Goal: Transaction & Acquisition: Obtain resource

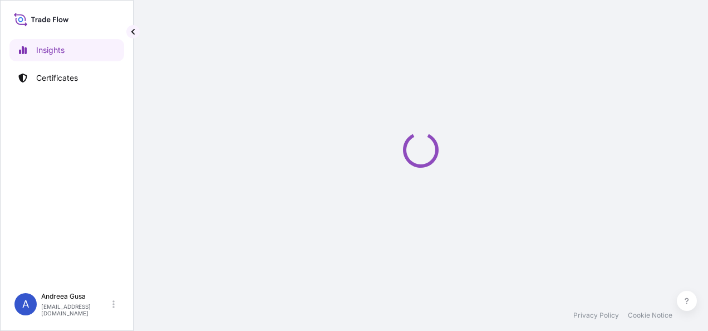
select select "2025"
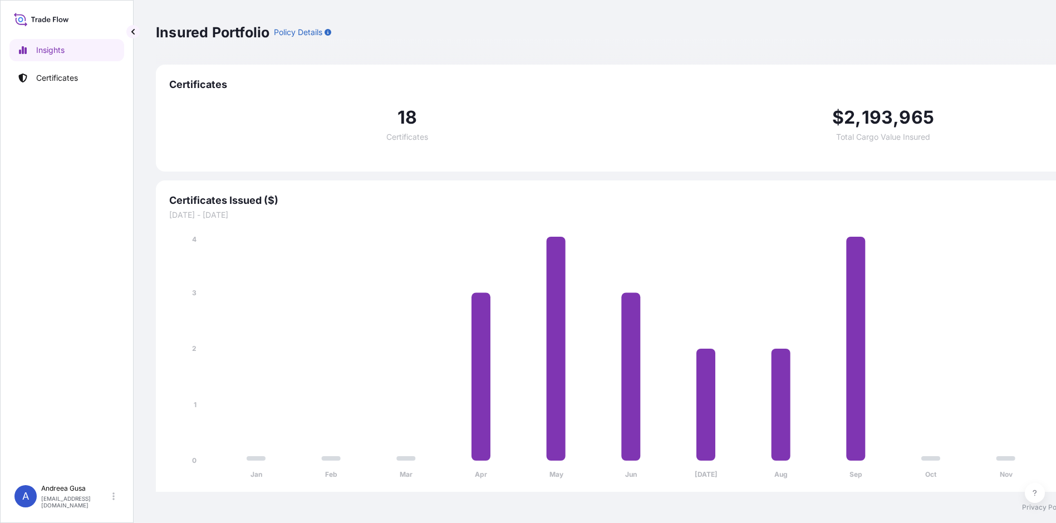
click at [68, 226] on div "Insights Certificates" at bounding box center [66, 254] width 115 height 450
click at [60, 72] on link "Certificates" at bounding box center [66, 78] width 115 height 22
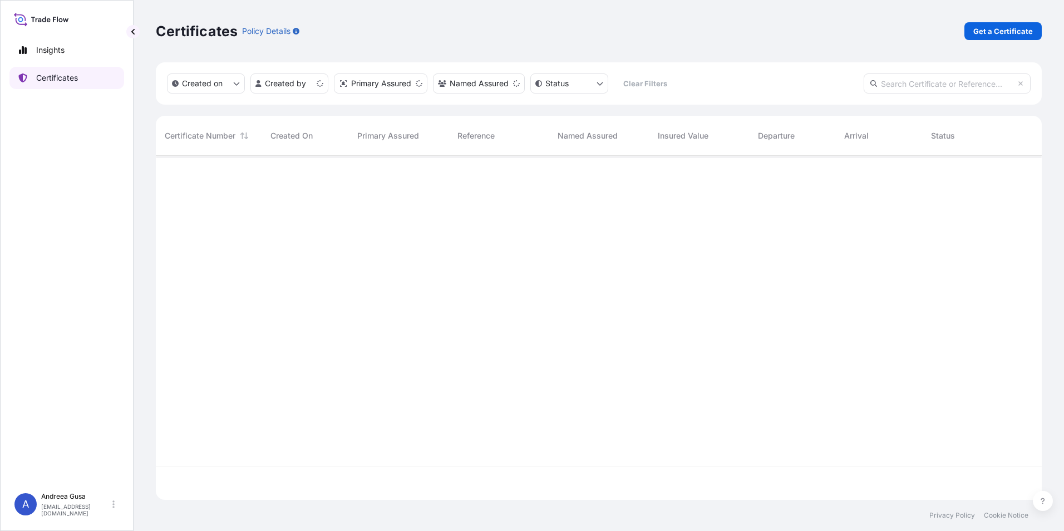
scroll to position [342, 878]
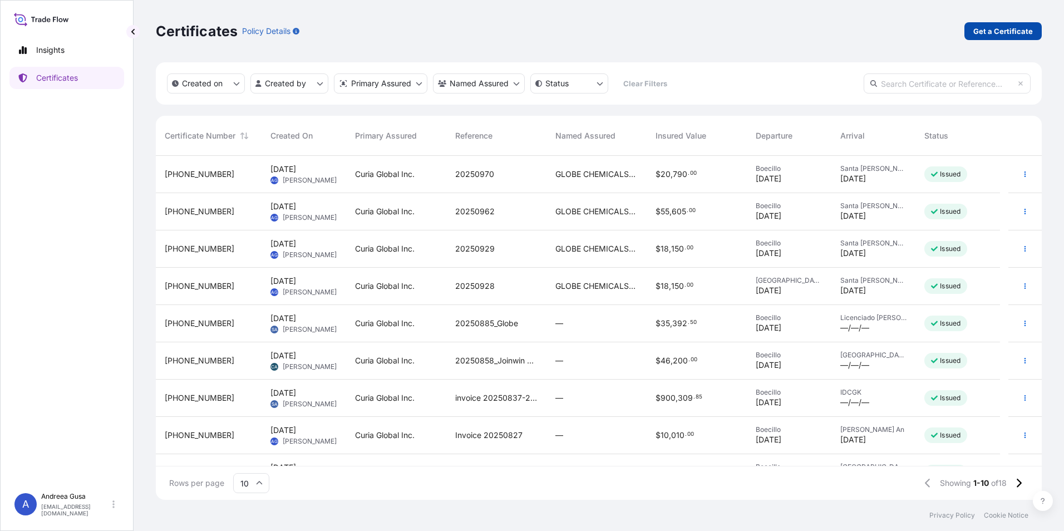
click at [707, 31] on p "Get a Certificate" at bounding box center [1003, 31] width 60 height 11
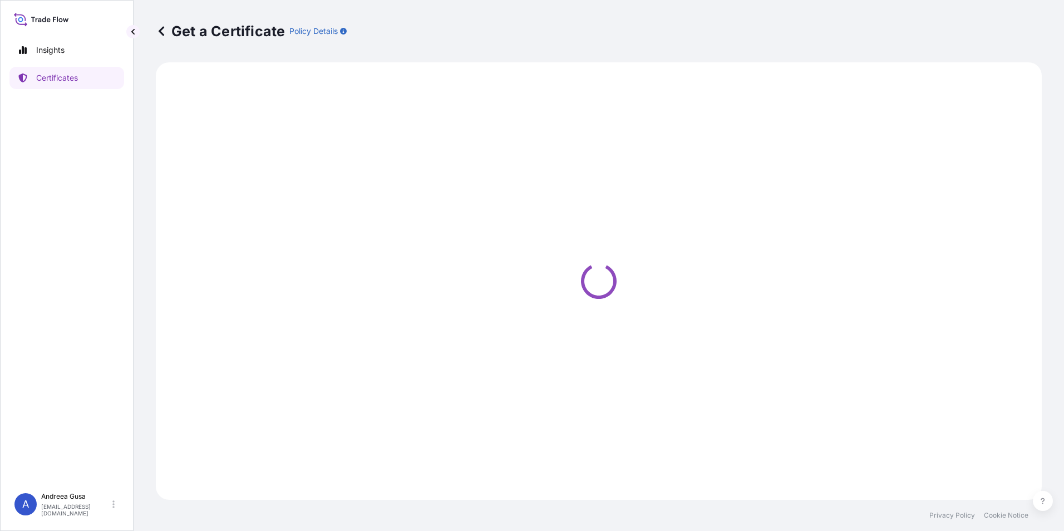
select select "Ocean Vessel"
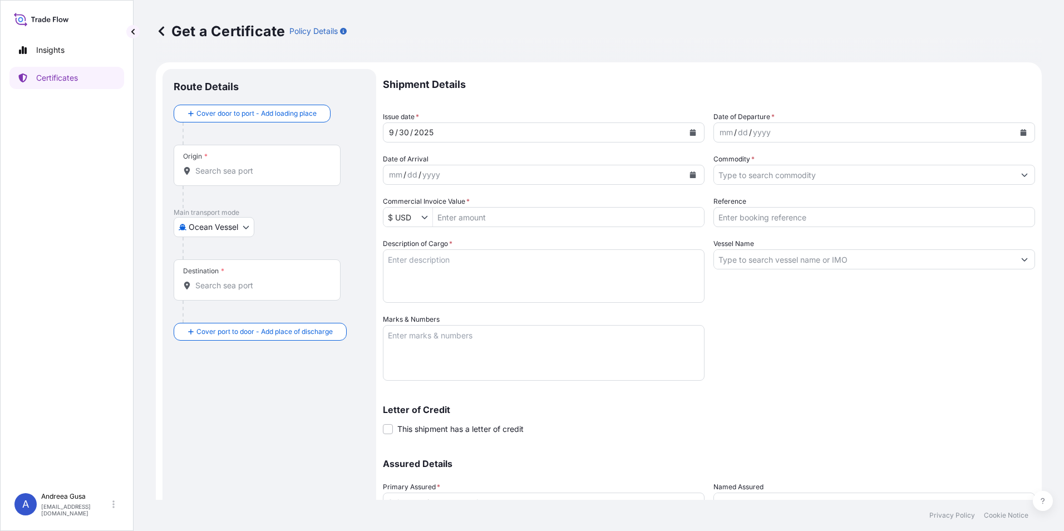
click at [235, 171] on input "Origin *" at bounding box center [260, 170] width 131 height 11
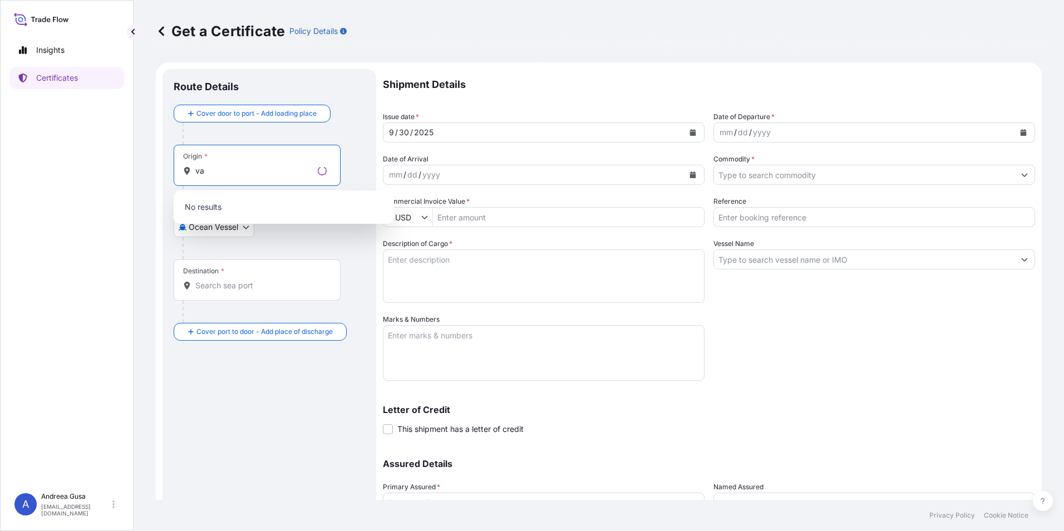
type input "v"
click at [283, 207] on div "[GEOGRAPHIC_DATA] , [GEOGRAPHIC_DATA] Any port in this location" at bounding box center [283, 210] width 211 height 31
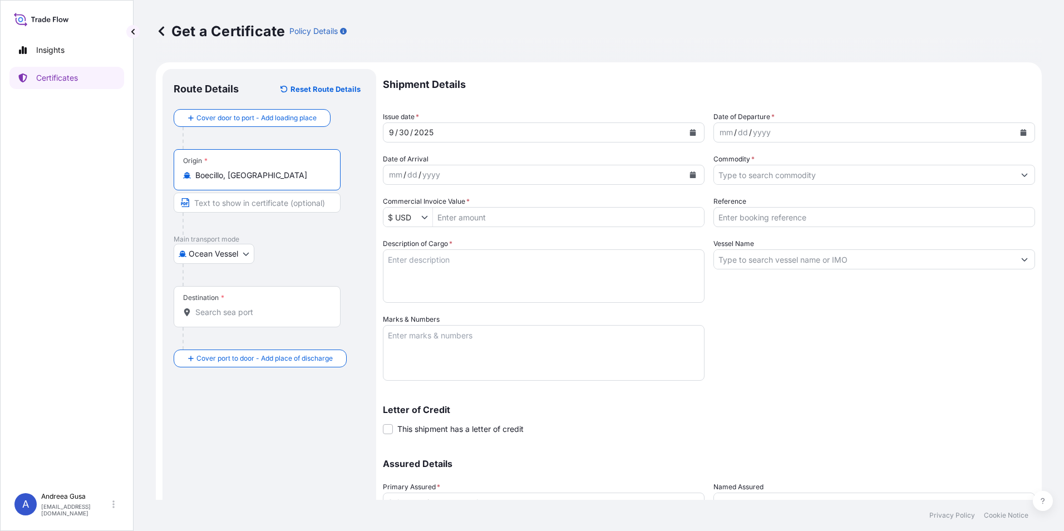
type input "Boecillo, [GEOGRAPHIC_DATA]"
click at [247, 313] on input "Destination *" at bounding box center [260, 312] width 131 height 11
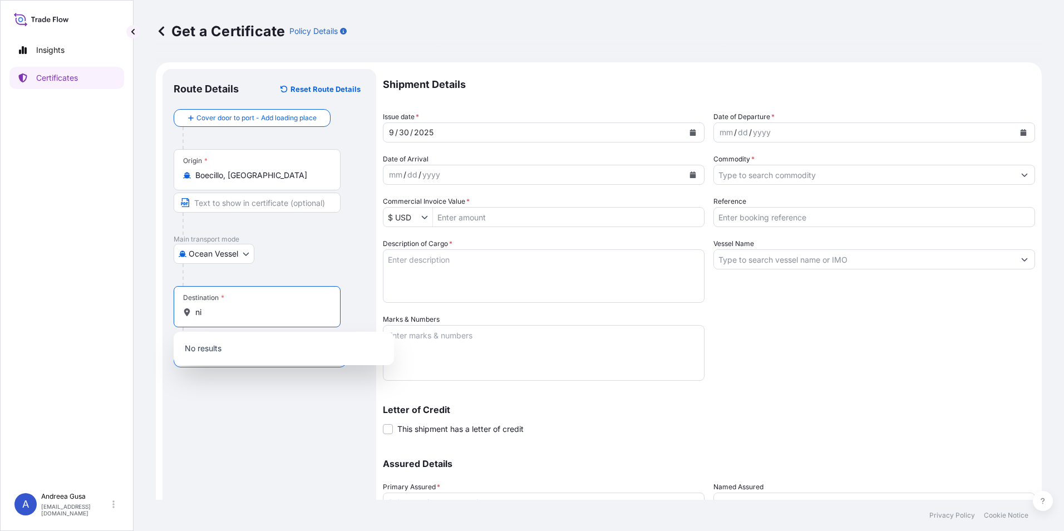
type input "n"
type input "k"
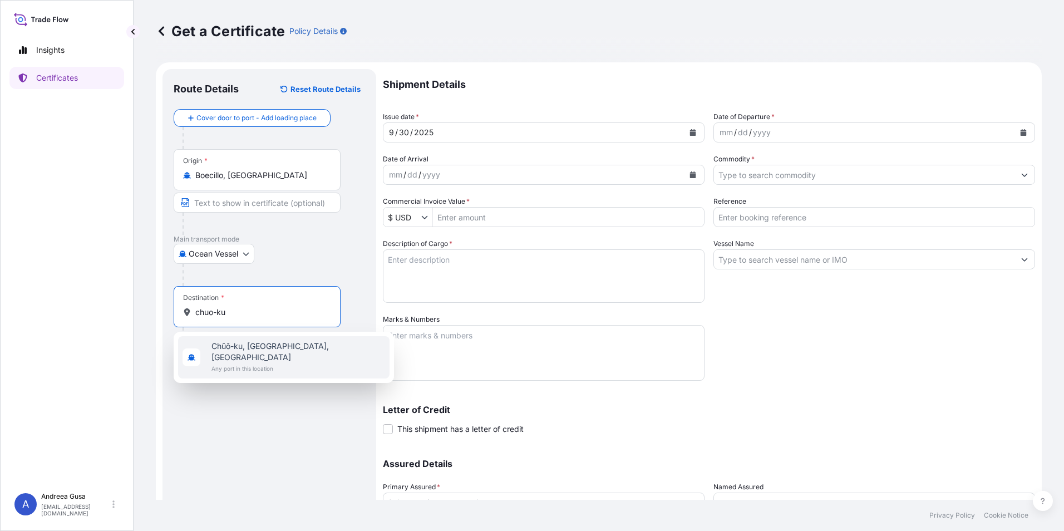
click at [283, 330] on span "Any port in this location" at bounding box center [298, 368] width 174 height 11
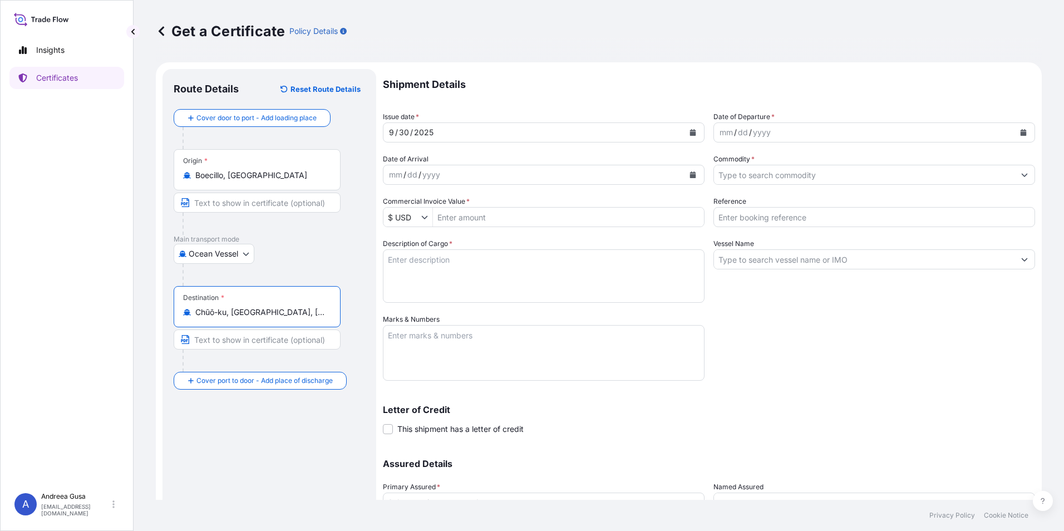
type input "Chūō-ku, [GEOGRAPHIC_DATA], [GEOGRAPHIC_DATA]"
click at [707, 130] on icon "Calendar" at bounding box center [1024, 132] width 6 height 7
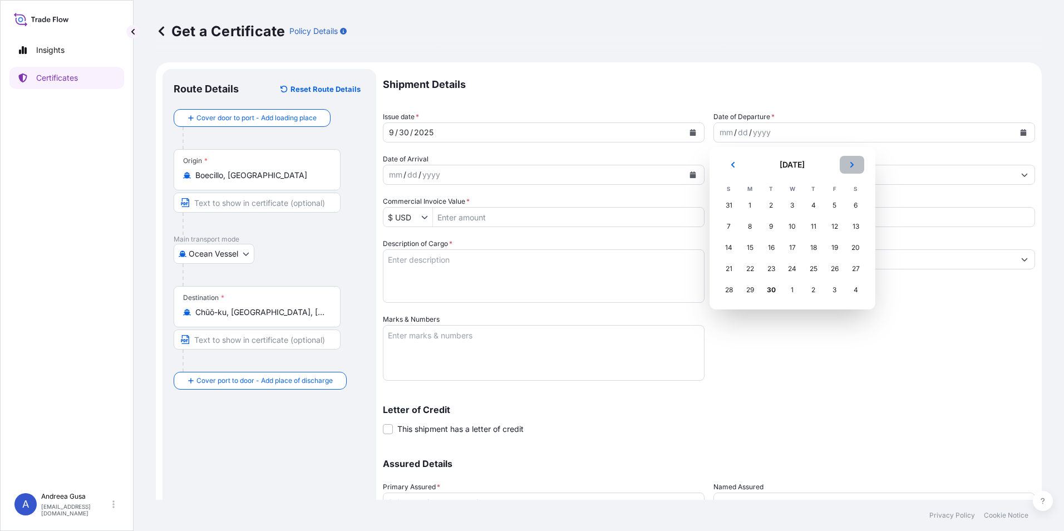
click at [707, 167] on icon "Next" at bounding box center [852, 164] width 7 height 7
click at [707, 203] on div "2" at bounding box center [814, 205] width 20 height 20
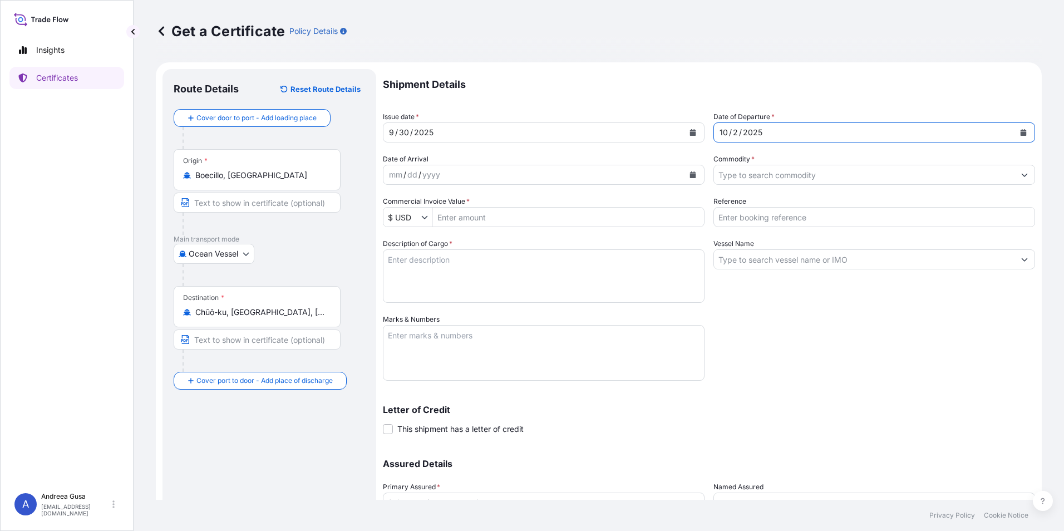
click at [692, 173] on icon "Calendar" at bounding box center [692, 174] width 7 height 7
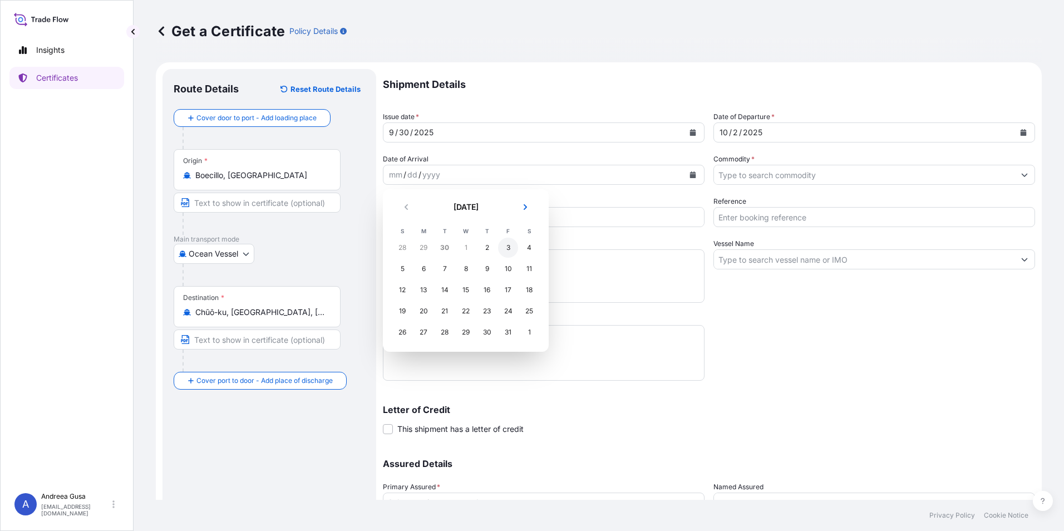
click at [508, 250] on div "3" at bounding box center [508, 248] width 20 height 20
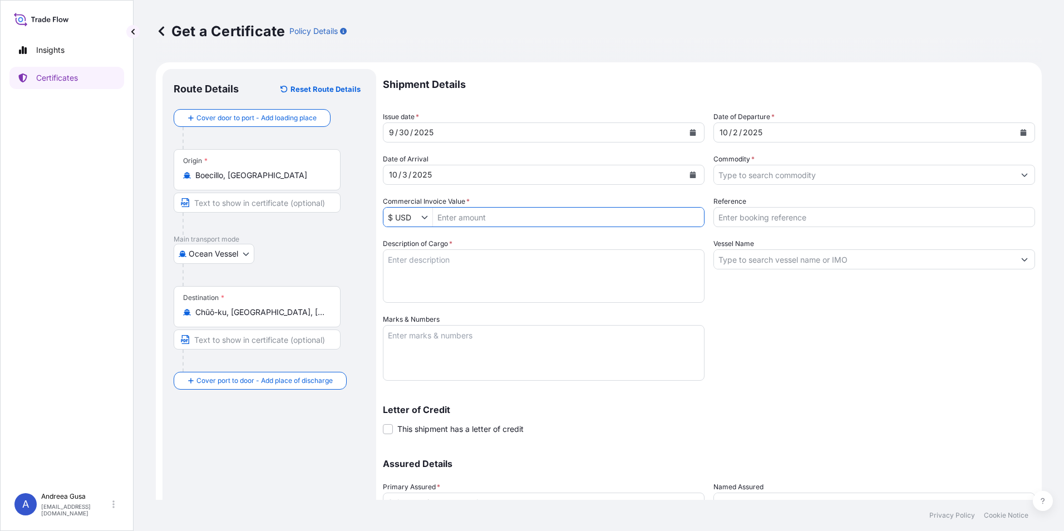
click at [495, 220] on input "Commercial Invoice Value *" at bounding box center [568, 217] width 271 height 20
type input "54,120"
click at [707, 176] on icon "Show suggestions" at bounding box center [1024, 174] width 7 height 7
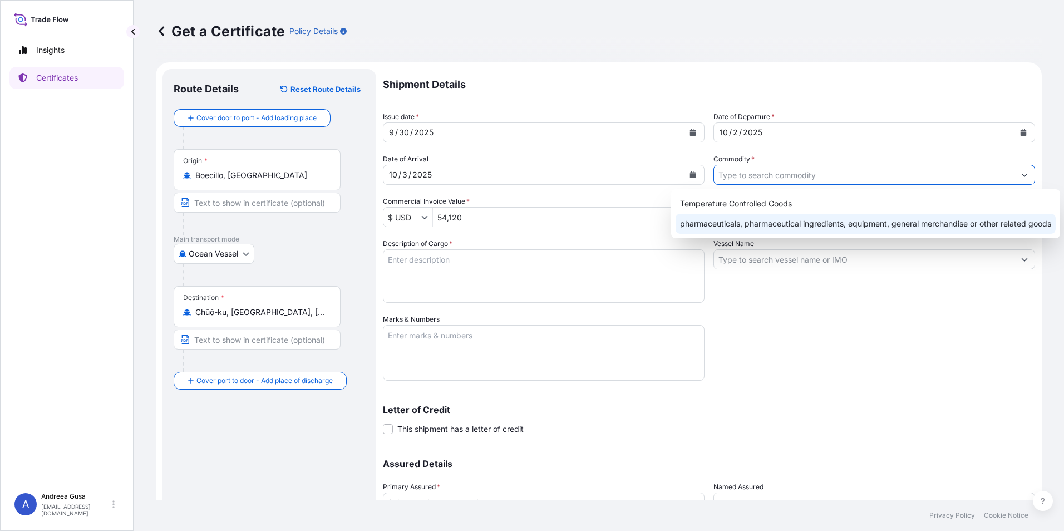
click at [707, 226] on div "pharmaceuticals, pharmaceutical ingredients, equipment, general merchandise or …" at bounding box center [866, 224] width 380 height 20
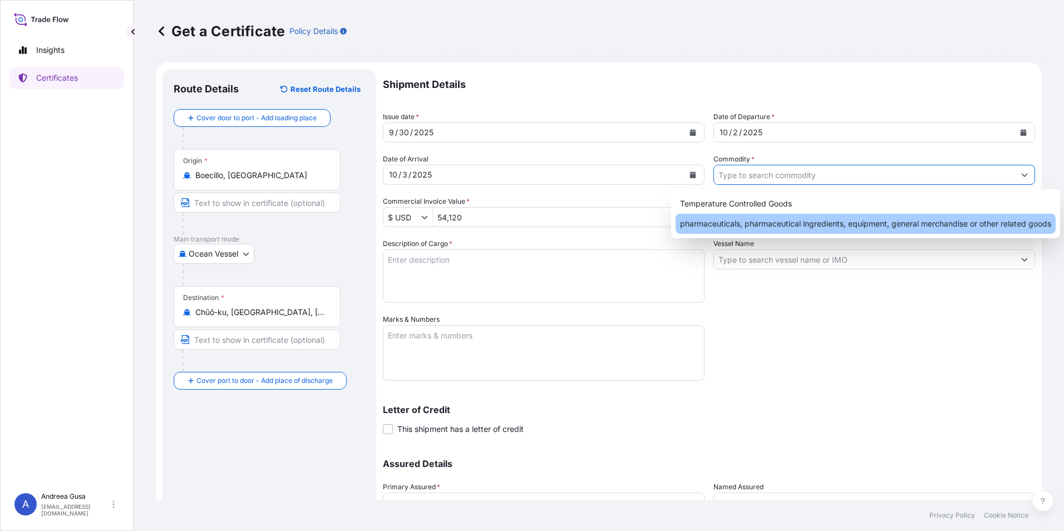
type input "pharmaceuticals, pharmaceutical ingredients, equipment, general merchandise or …"
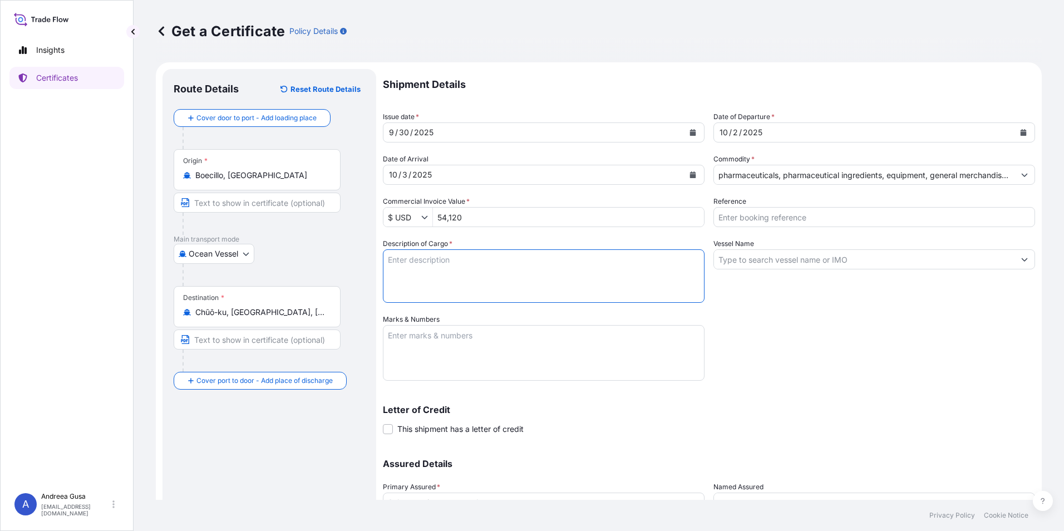
click at [479, 264] on textarea "Description of Cargo *" at bounding box center [544, 275] width 322 height 53
click at [451, 262] on textarea "9,020 Kg of" at bounding box center [544, 275] width 322 height 53
paste textarea "[MEDICAL_DATA] JP"
type textarea "9,020 Kg of [MEDICAL_DATA] JP"
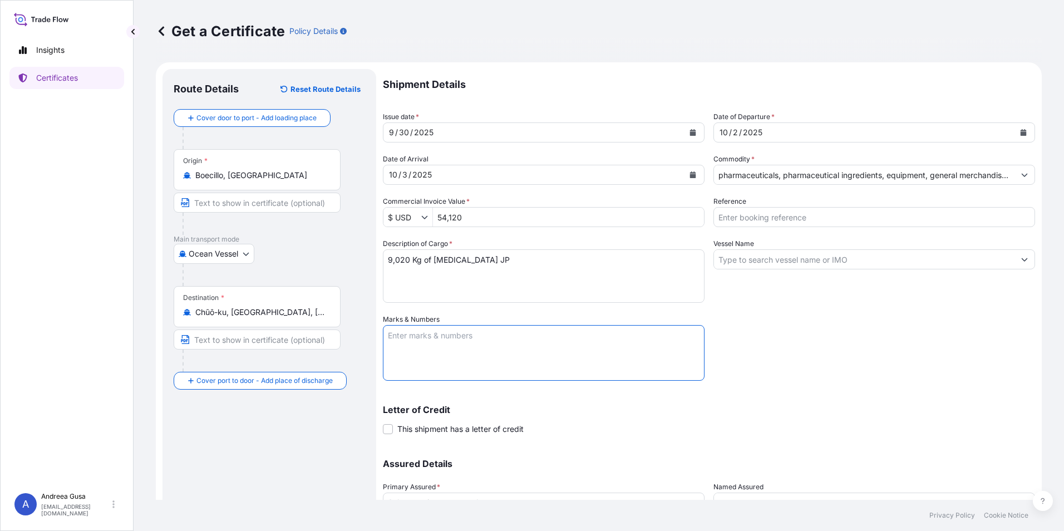
click at [426, 330] on textarea "Marks & Numbers" at bounding box center [544, 353] width 322 height 56
click at [444, 330] on textarea "Marks & Numbers" at bounding box center [544, 353] width 322 height 56
click at [487, 330] on textarea "2 cartoon boxes of" at bounding box center [544, 353] width 322 height 56
paste textarea "[MEDICAL_DATA] JP"
type textarea "2 cartoon boxes of [MEDICAL_DATA] JP"
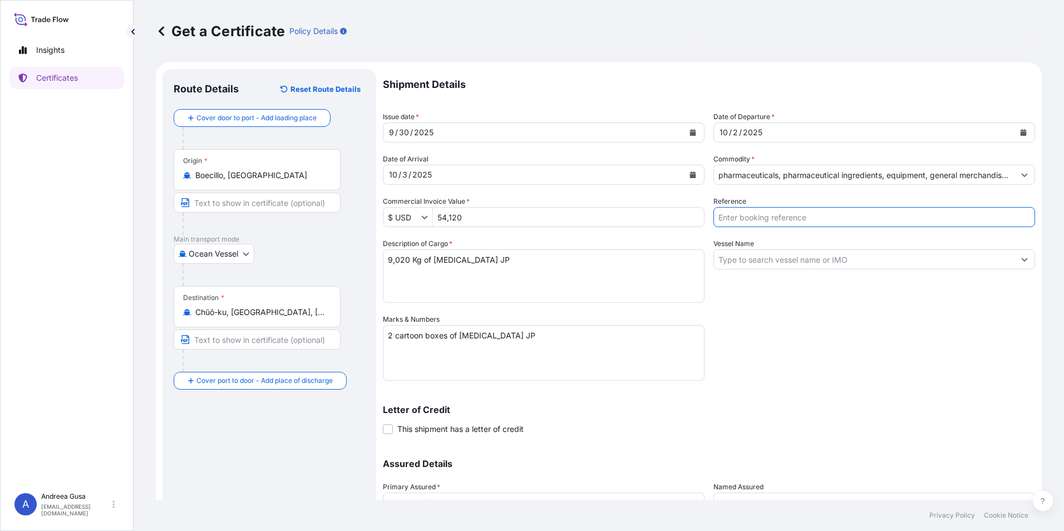
click at [707, 216] on input "Reference" at bounding box center [874, 217] width 322 height 20
type input "20251020"
click at [707, 262] on icon "Show suggestions" at bounding box center [1024, 259] width 7 height 7
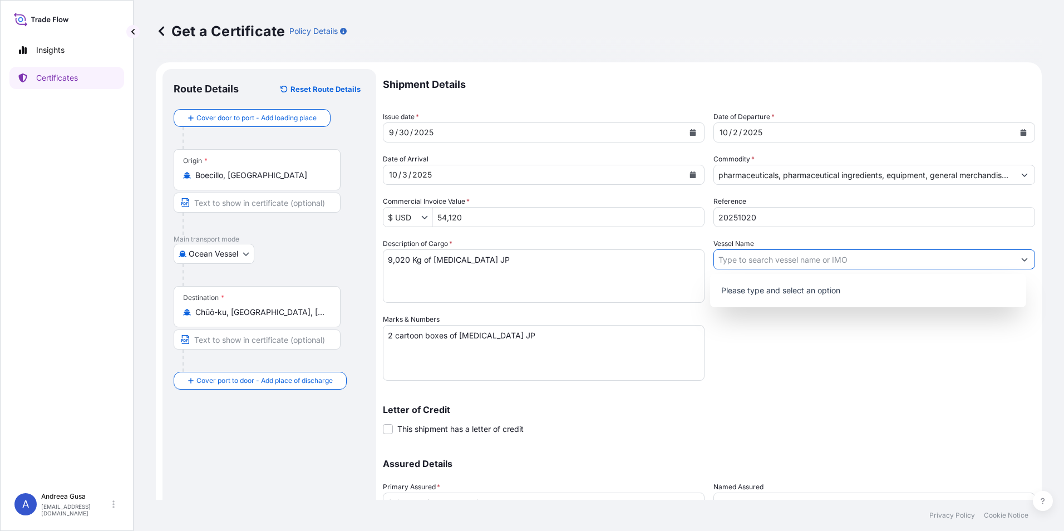
click at [707, 330] on div "Shipment Details Issue date * [DATE] Date of Departure * [DATE] Date of Arrival…" at bounding box center [709, 313] width 652 height 488
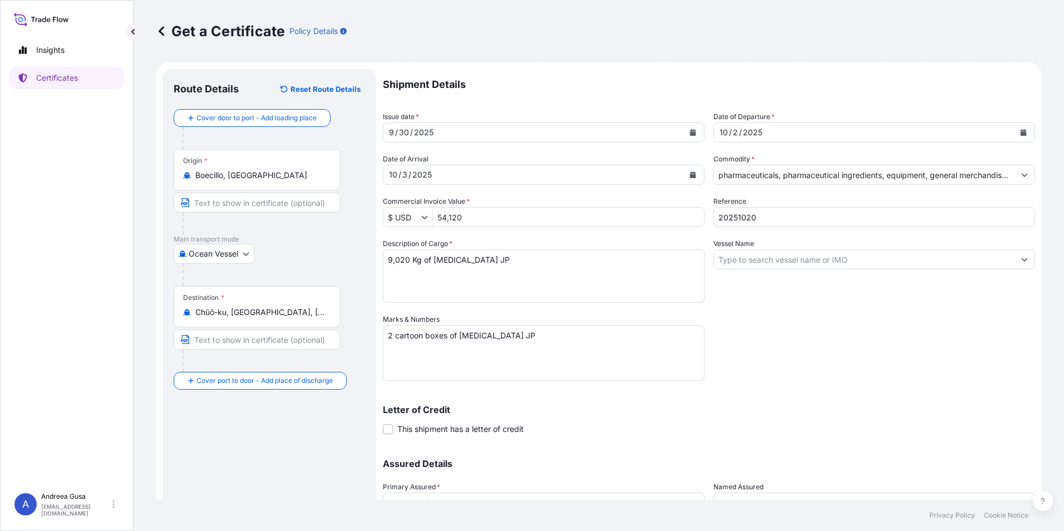
scroll to position [95, 0]
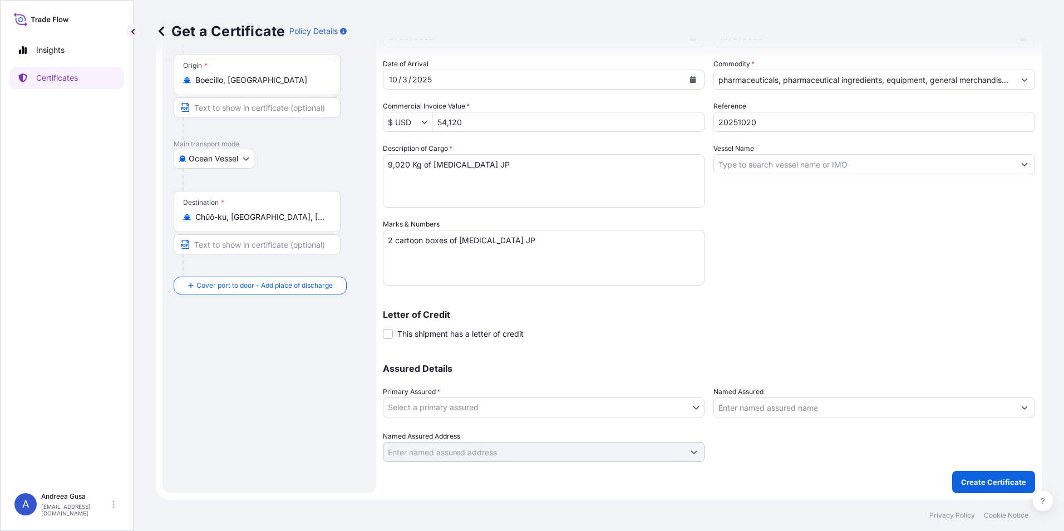
click at [707, 330] on button "Show suggestions" at bounding box center [1024, 407] width 20 height 20
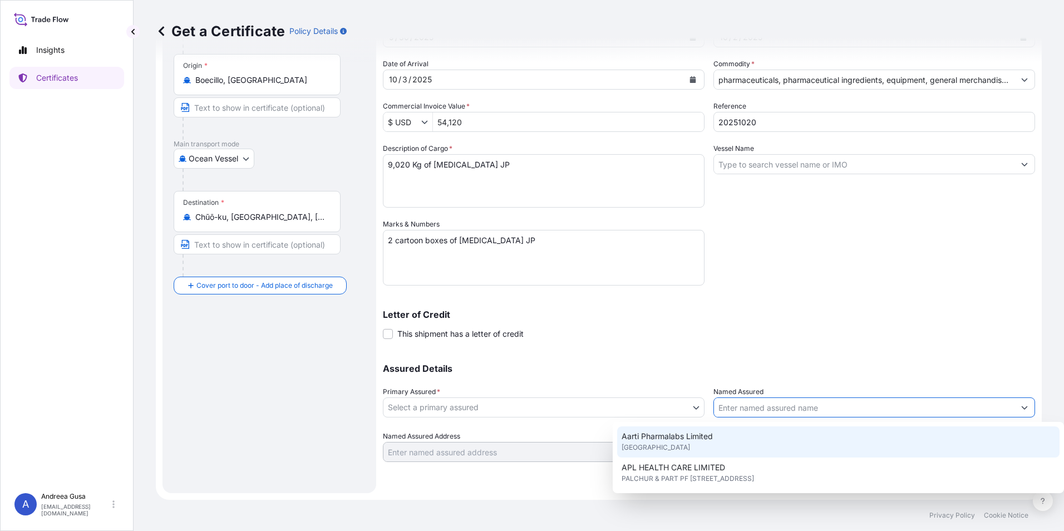
click at [452, 330] on body "0 options available. 15 options available. Insights Certificates A [PERSON_NAME…" at bounding box center [532, 265] width 1064 height 531
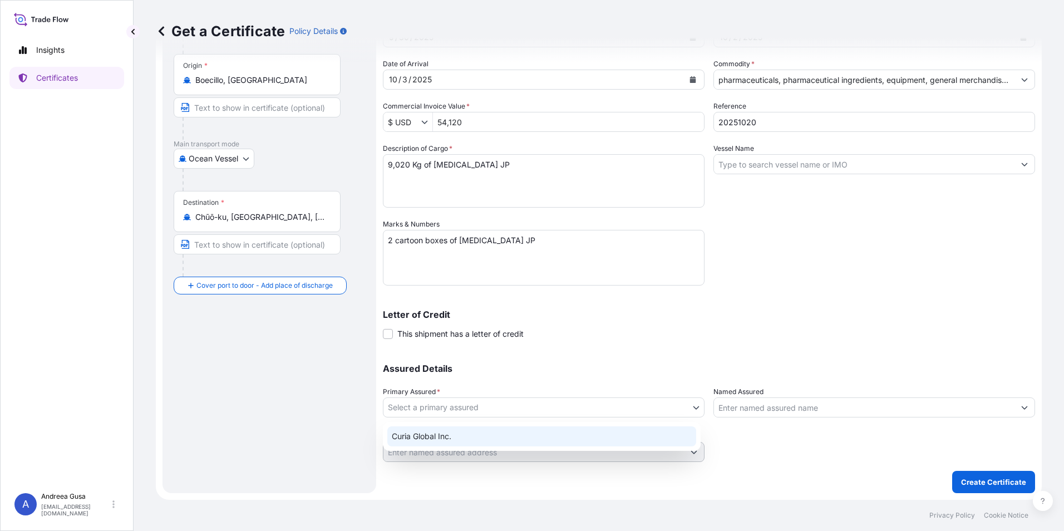
click at [546, 330] on div "Curia Global Inc." at bounding box center [541, 436] width 309 height 20
select select "31484"
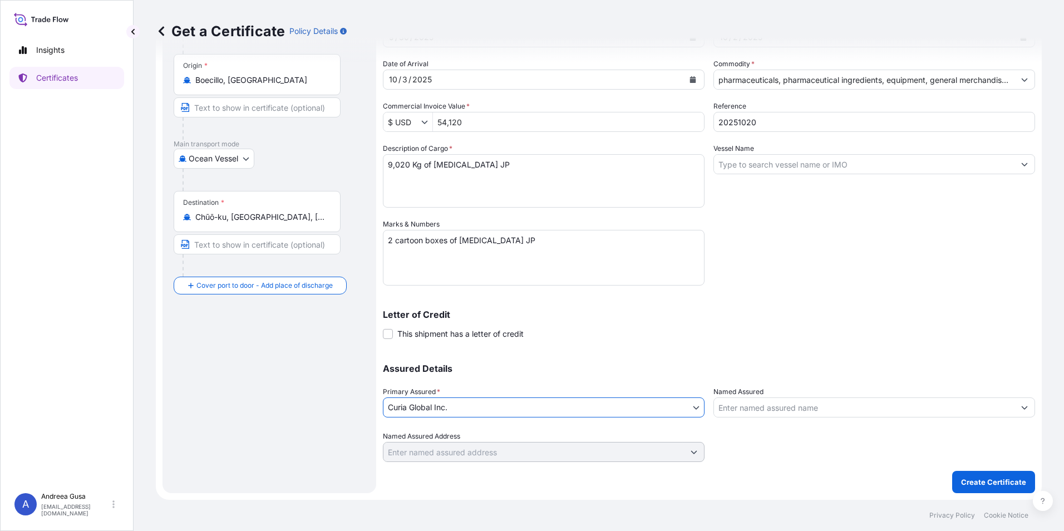
click at [707, 330] on input "Named Assured" at bounding box center [864, 407] width 300 height 20
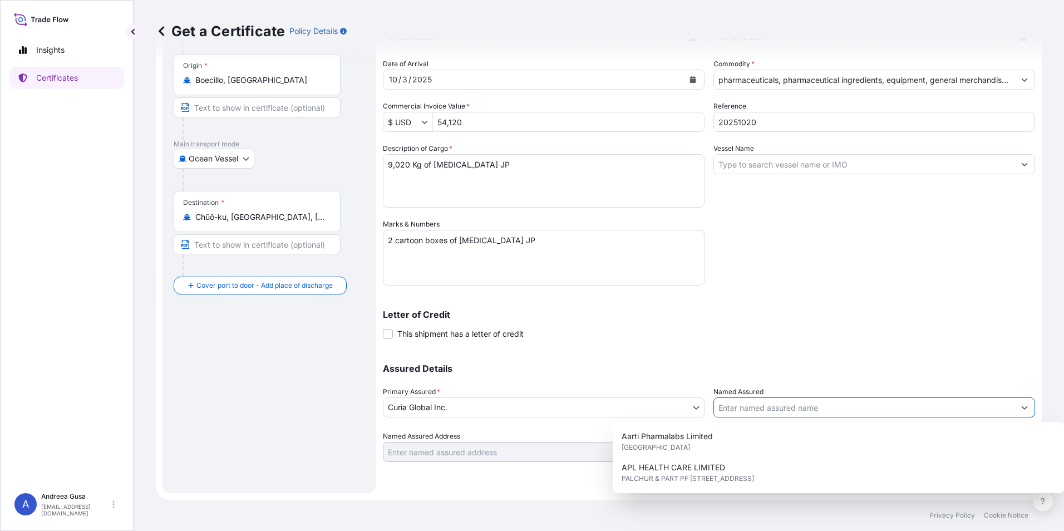
click at [707, 330] on input "Named Assured" at bounding box center [864, 407] width 300 height 20
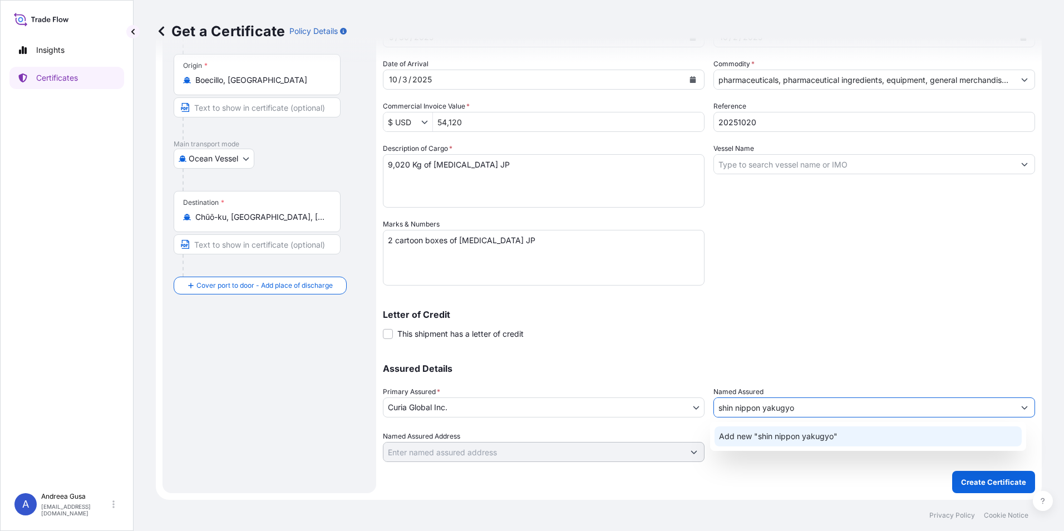
click at [707, 330] on div "Assured Details Primary Assured * Curia Global Inc. Curia Global Inc. Named Ass…" at bounding box center [709, 406] width 652 height 111
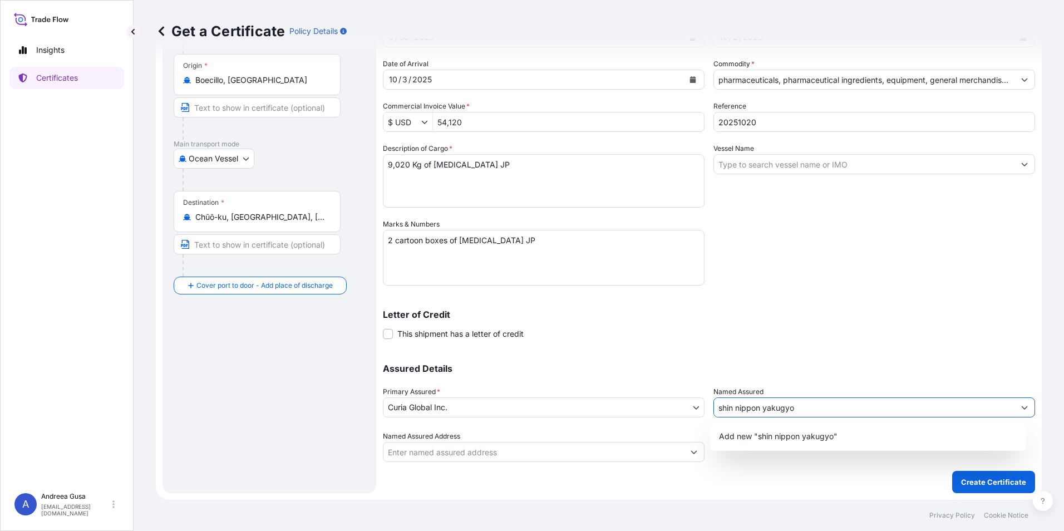
click at [707, 330] on input "shin nippon yakugyo" at bounding box center [864, 407] width 300 height 20
type input "s"
type input "Shin Nippon Yakugyo Co Ltd"
click at [707, 330] on div "Shipment Details Issue date * [DATE] Date of Departure * [DATE] Date of Arrival…" at bounding box center [709, 218] width 652 height 488
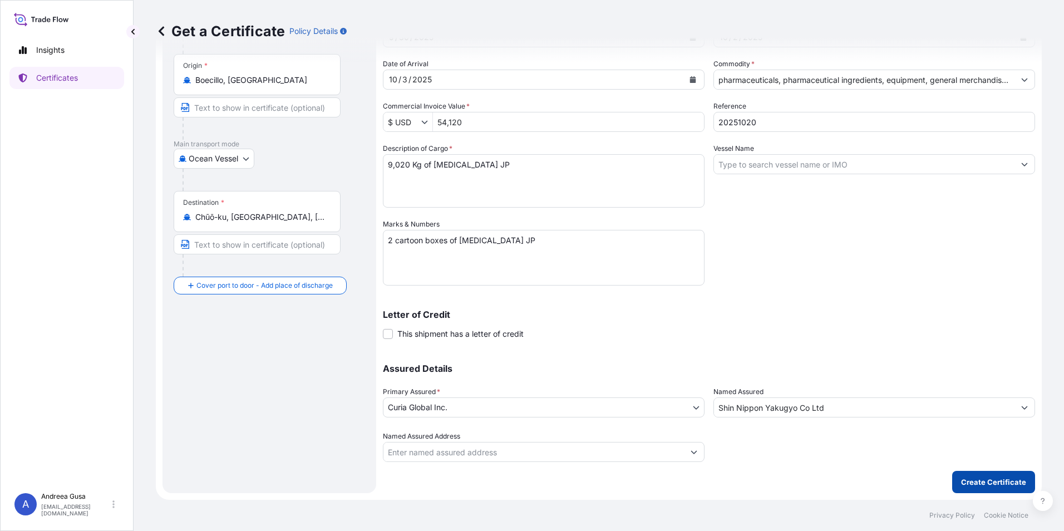
click at [707, 330] on p "Create Certificate" at bounding box center [993, 481] width 65 height 11
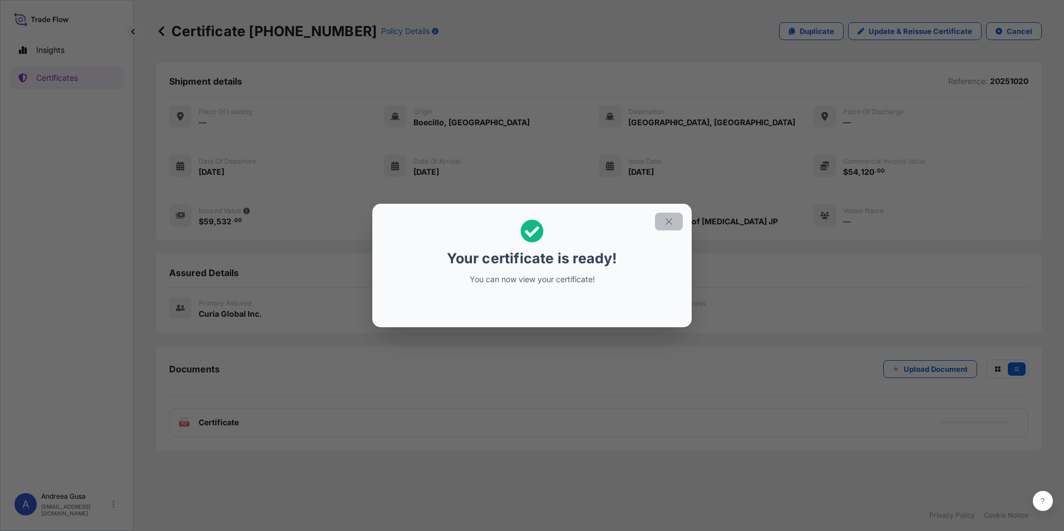
click at [671, 220] on icon "button" at bounding box center [669, 221] width 10 height 10
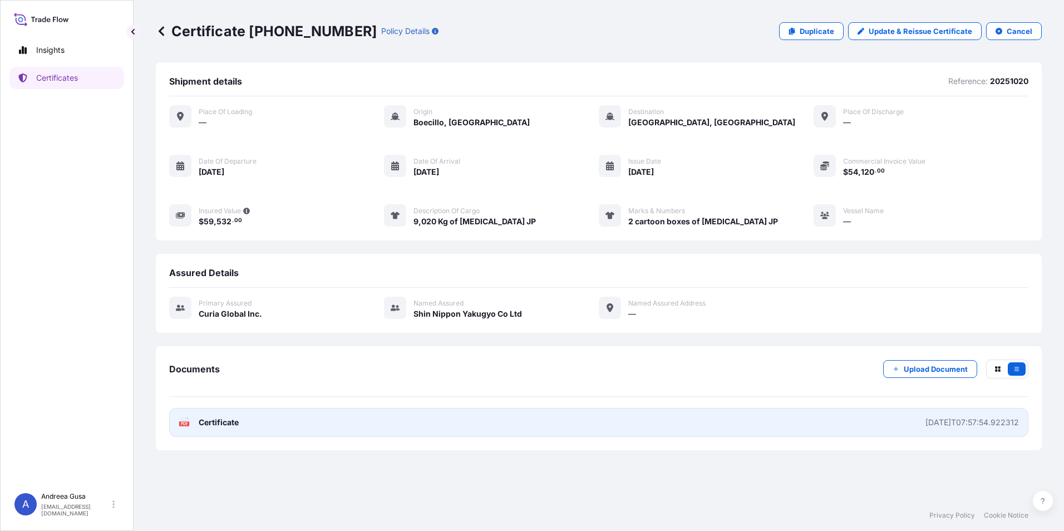
click at [230, 330] on span "Certificate" at bounding box center [219, 422] width 40 height 11
